Goal: Task Accomplishment & Management: Use online tool/utility

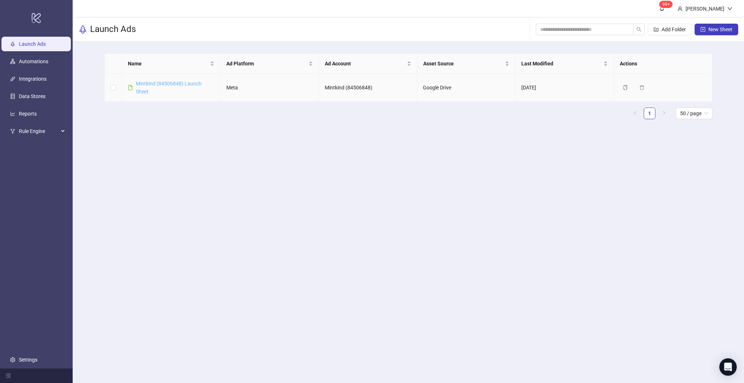
click at [192, 85] on link "Mintkind (84506848) Launch Sheet" at bounding box center [169, 88] width 66 height 14
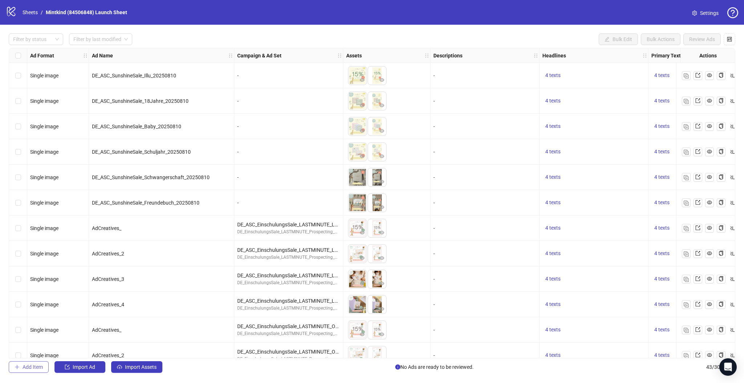
click at [40, 369] on span "Add Item" at bounding box center [33, 367] width 20 height 6
click at [76, 366] on span "Import Ad" at bounding box center [84, 367] width 23 height 6
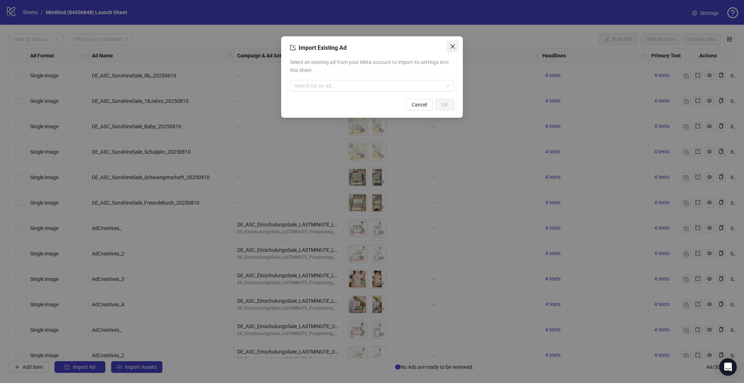
click at [453, 46] on icon "close" at bounding box center [453, 47] width 6 height 6
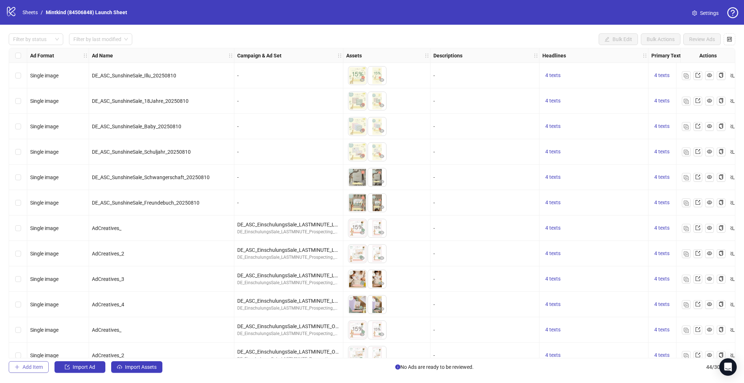
click at [28, 368] on span "Add Item" at bounding box center [33, 367] width 20 height 6
click at [100, 226] on span "AdCreatives_" at bounding box center [106, 228] width 29 height 6
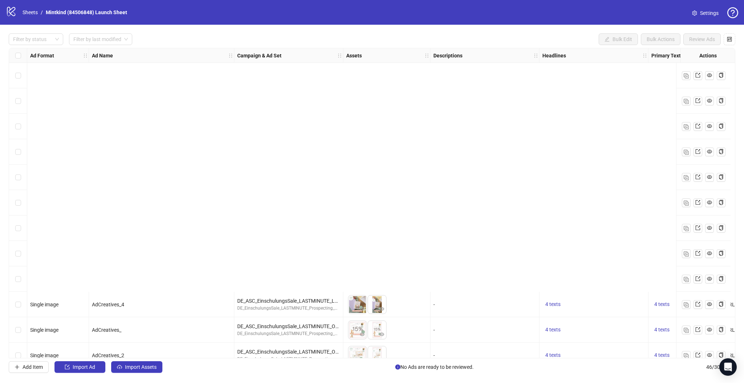
scroll to position [438, 0]
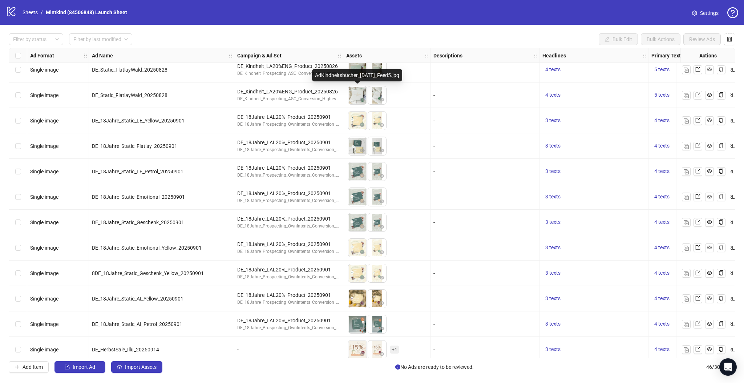
click at [355, 93] on img at bounding box center [357, 95] width 18 height 18
